Goal: Communication & Community: Answer question/provide support

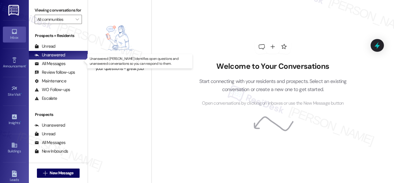
drag, startPoint x: 58, startPoint y: 58, endPoint x: 187, endPoint y: 9, distance: 137.9
click at [59, 57] on div "Unanswered (0)" at bounding box center [58, 55] width 59 height 9
